Goal: Contribute content

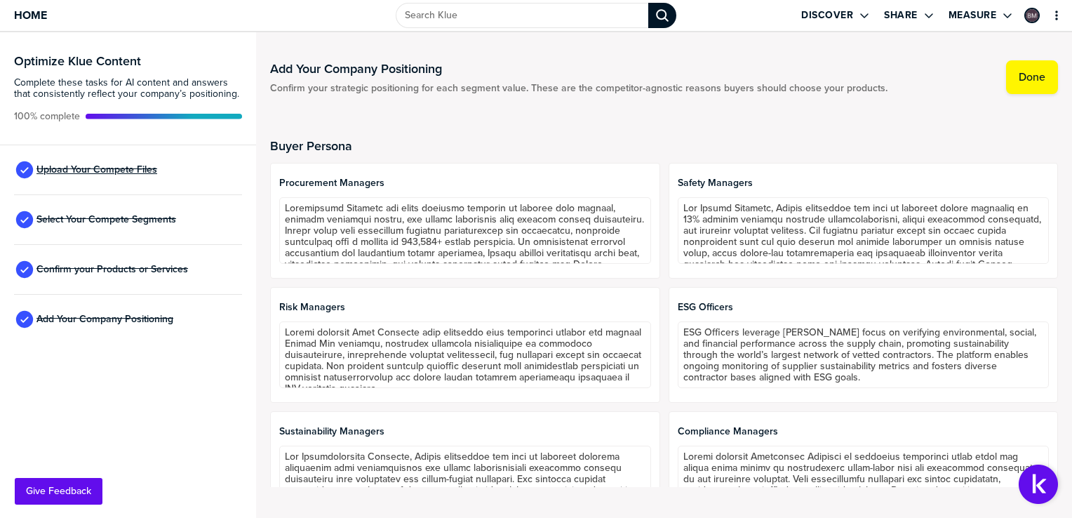
click at [109, 170] on span "Upload Your Compete Files" at bounding box center [96, 169] width 121 height 11
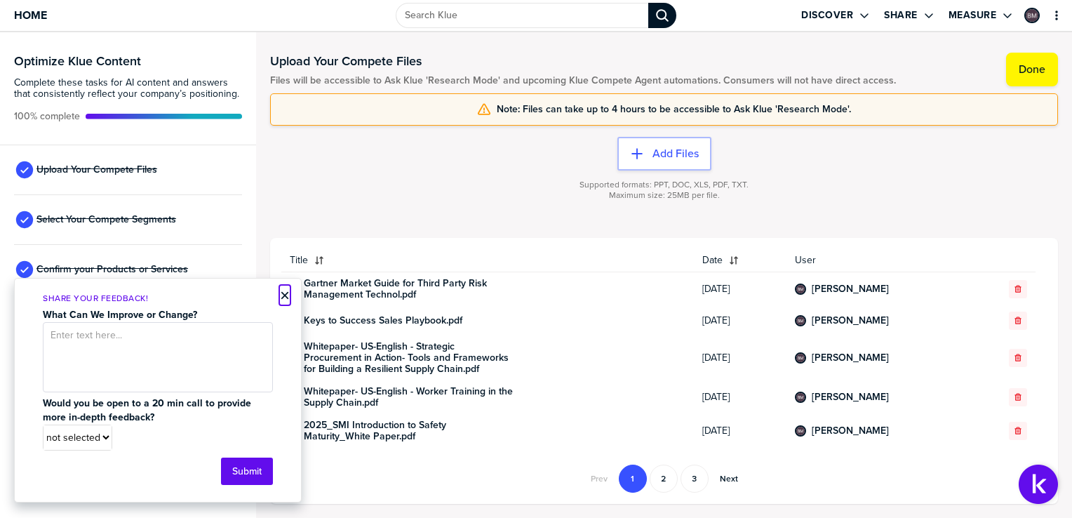
click at [285, 296] on button "×" at bounding box center [285, 295] width 10 height 17
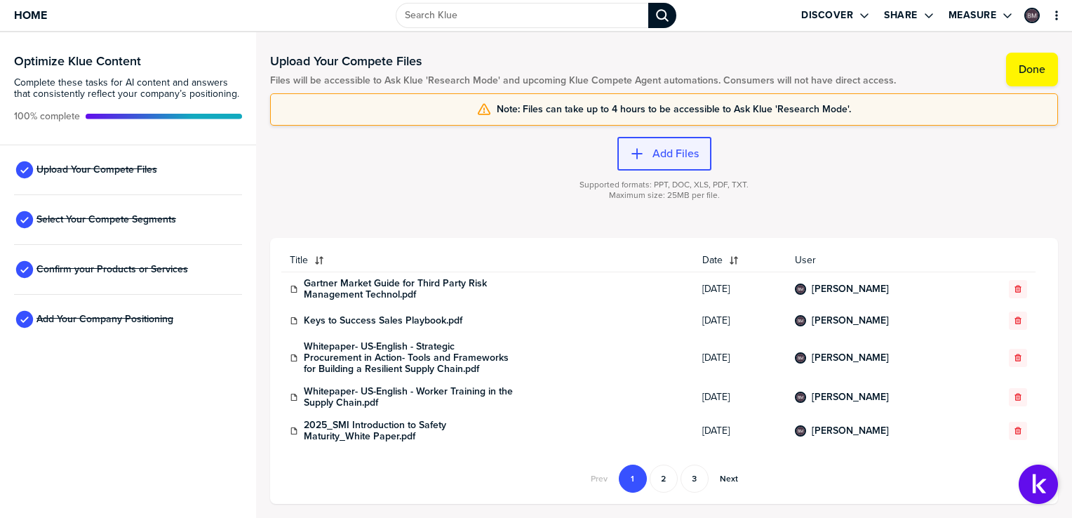
click at [638, 152] on icon "button" at bounding box center [637, 154] width 14 height 14
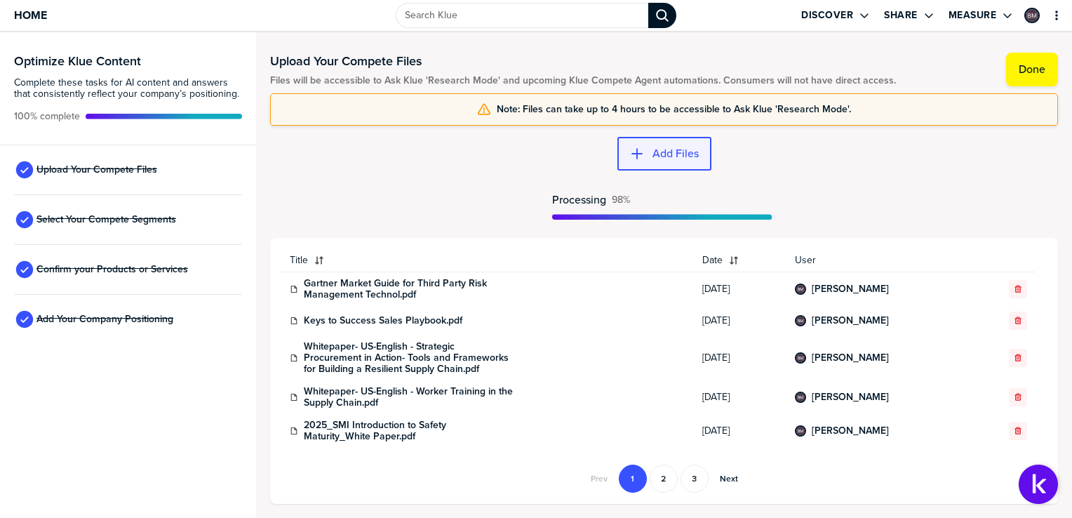
click at [651, 142] on button "Add Files" at bounding box center [664, 154] width 94 height 34
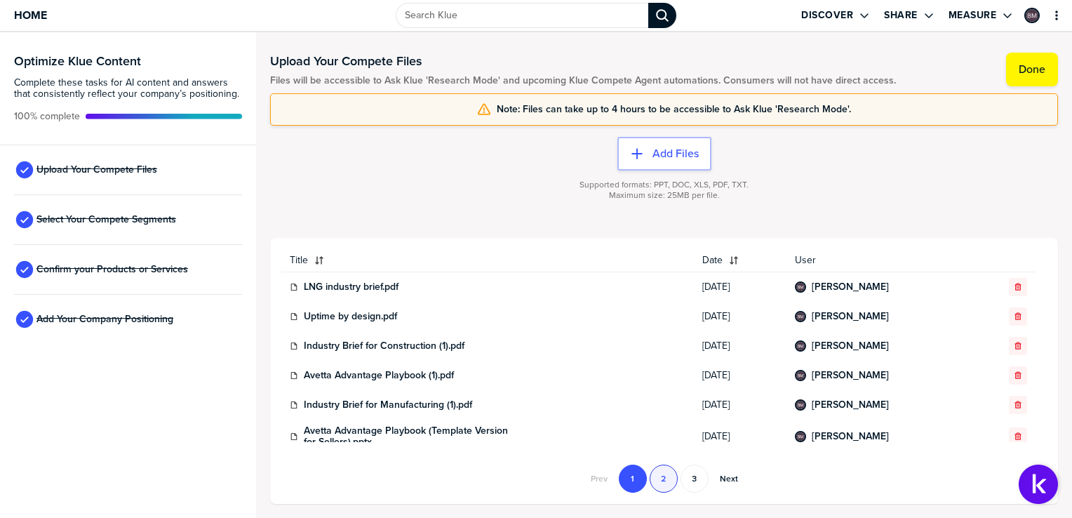
click at [661, 476] on button "2" at bounding box center [663, 478] width 28 height 28
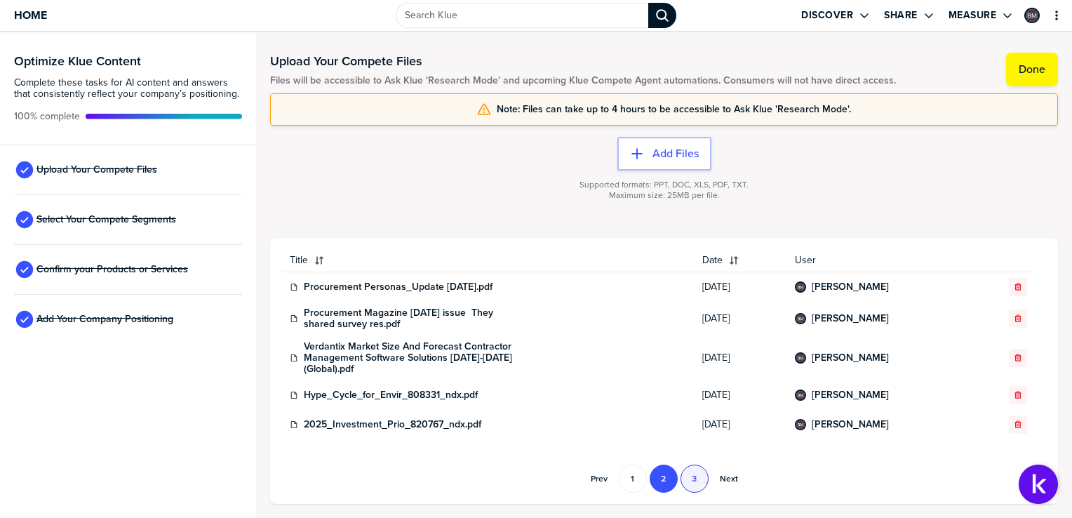
click at [693, 474] on button "3" at bounding box center [694, 478] width 28 height 28
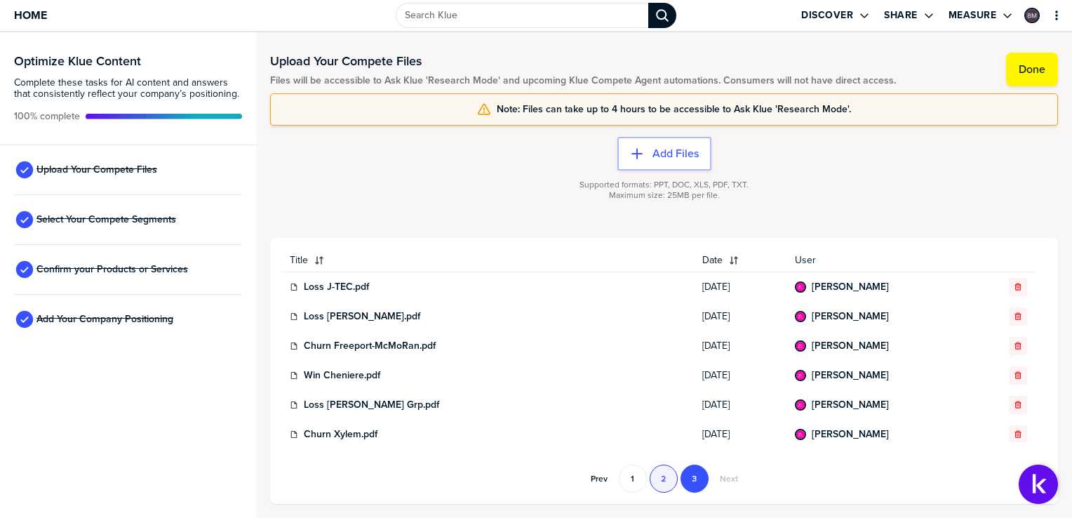
click at [668, 480] on button "2" at bounding box center [663, 478] width 28 height 28
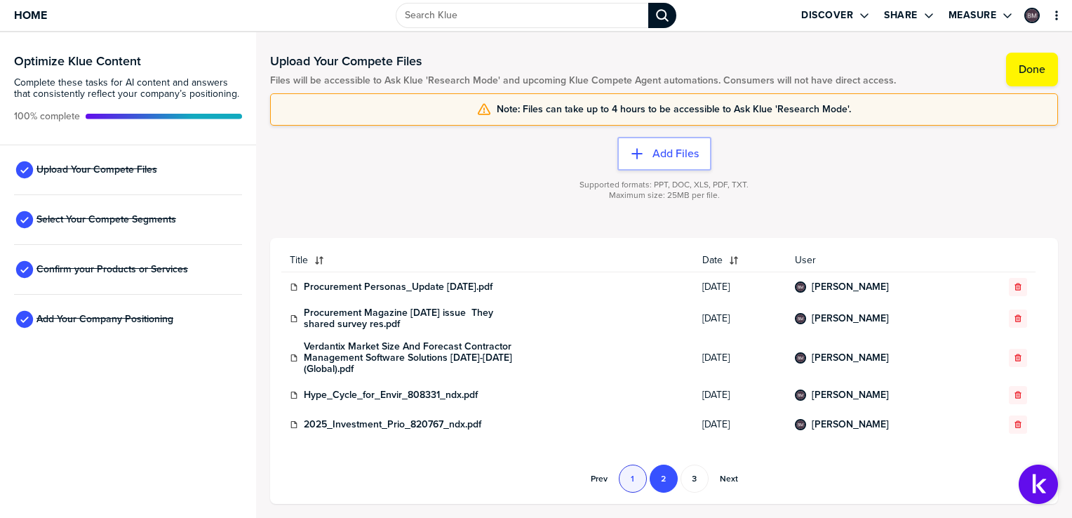
click at [628, 478] on button "1" at bounding box center [633, 478] width 28 height 28
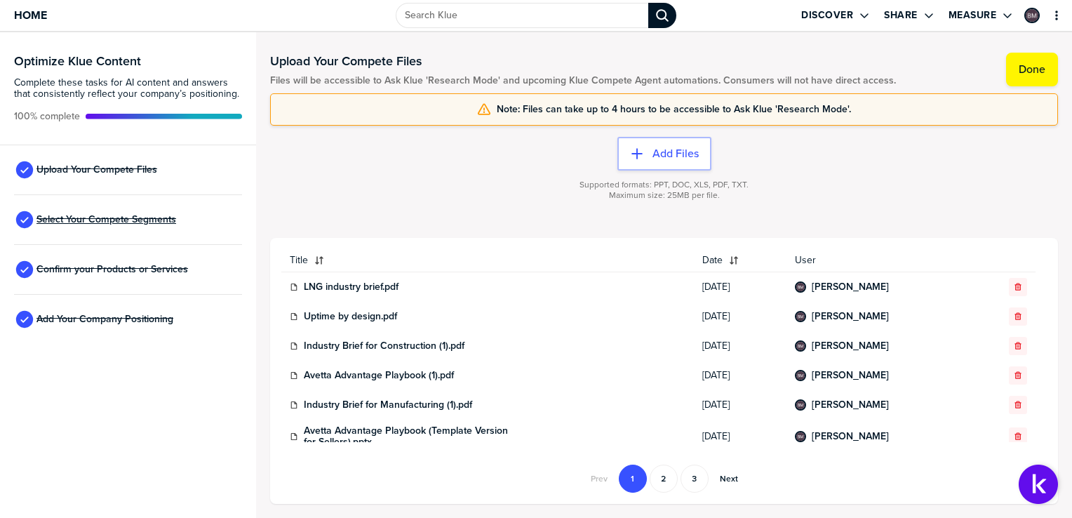
click at [123, 217] on span "Select Your Compete Segments" at bounding box center [106, 219] width 140 height 11
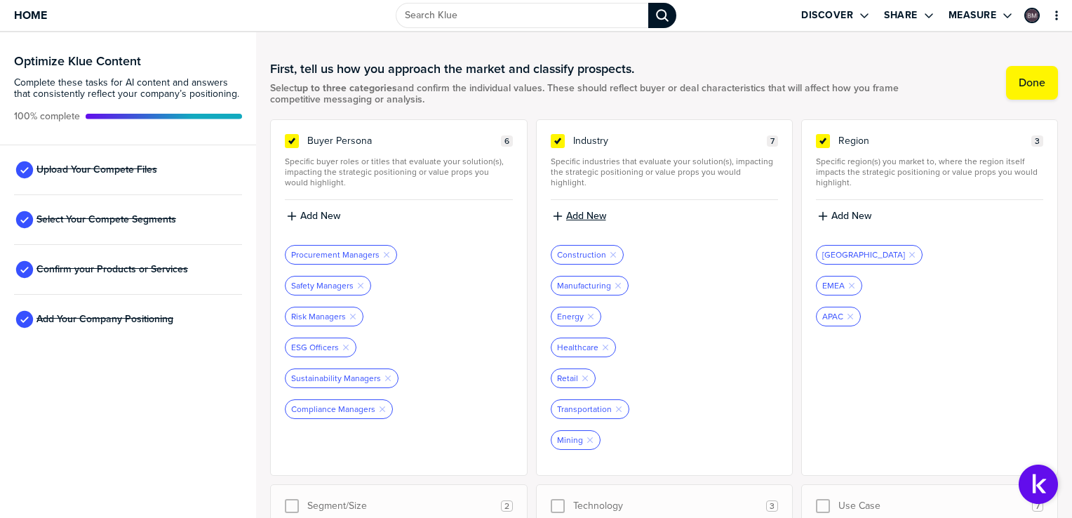
click at [580, 210] on label "Add New" at bounding box center [586, 216] width 40 height 13
click at [581, 211] on input at bounding box center [664, 220] width 227 height 25
click at [560, 212] on input "utilities" at bounding box center [664, 220] width 227 height 25
type input "Utilities"
click at [574, 210] on label "Add New" at bounding box center [586, 216] width 40 height 13
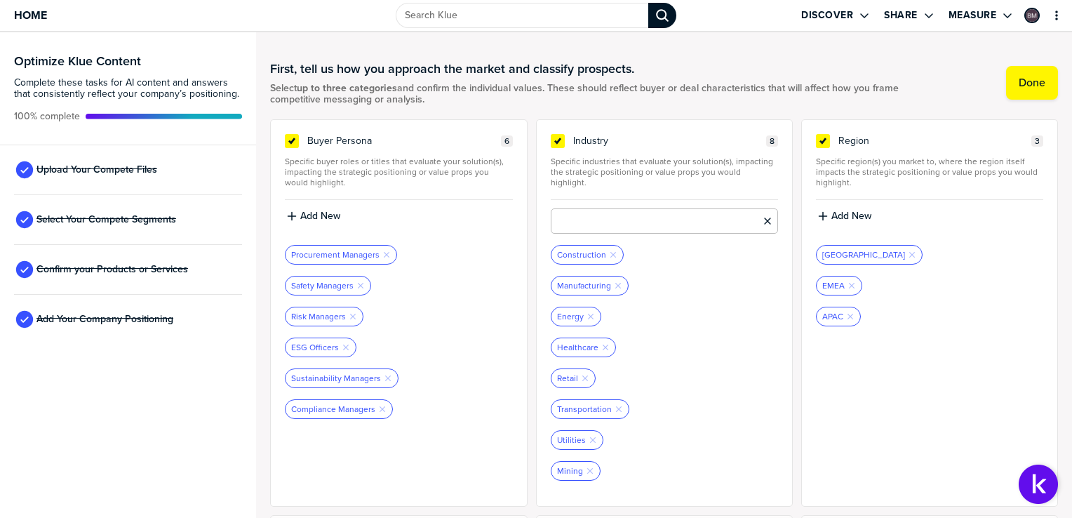
click at [574, 208] on input at bounding box center [664, 220] width 227 height 25
type input "Logistics"
click at [826, 19] on label "Discover" at bounding box center [827, 15] width 52 height 13
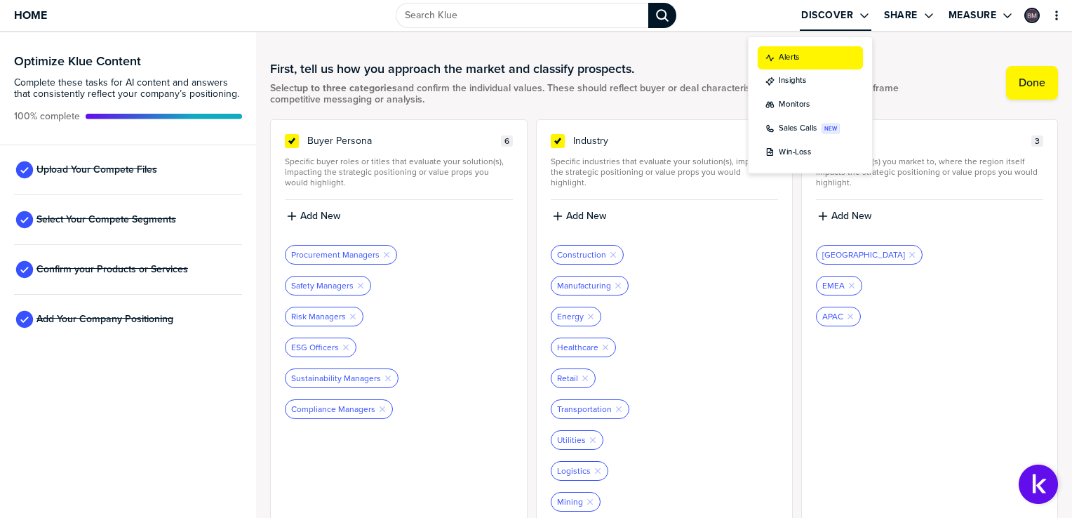
click at [777, 67] on label "Alerts" at bounding box center [769, 62] width 25 height 15
